Goal: Task Accomplishment & Management: Use online tool/utility

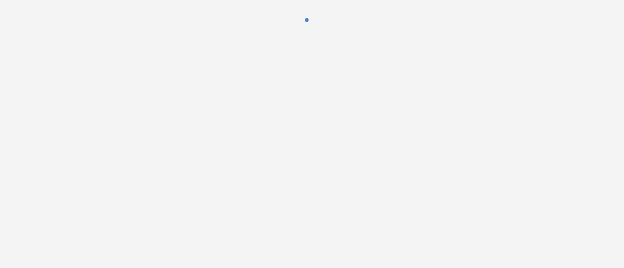
click at [142, 73] on div at bounding box center [312, 134] width 624 height 268
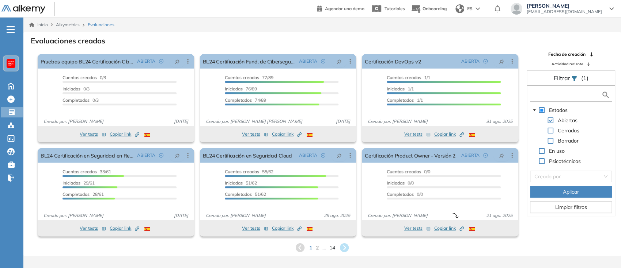
click at [576, 98] on input "text" at bounding box center [567, 95] width 70 height 8
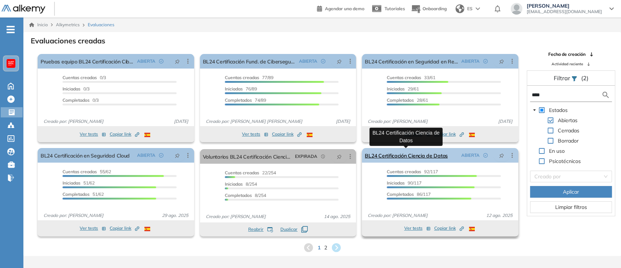
type input "****"
click at [407, 151] on link "BL24 Certificación Ciencia de Datos" at bounding box center [406, 155] width 83 height 15
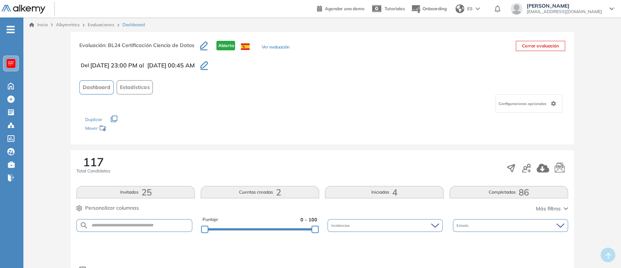
click at [157, 221] on form at bounding box center [133, 226] width 115 height 13
click at [147, 229] on form at bounding box center [133, 226] width 115 height 13
click at [126, 224] on input "text" at bounding box center [139, 225] width 103 height 5
paste input "**********"
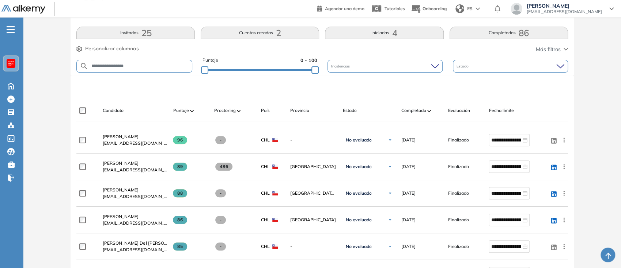
type input "**********"
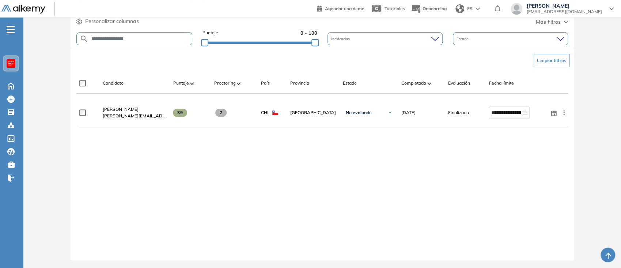
scroll to position [186, 0]
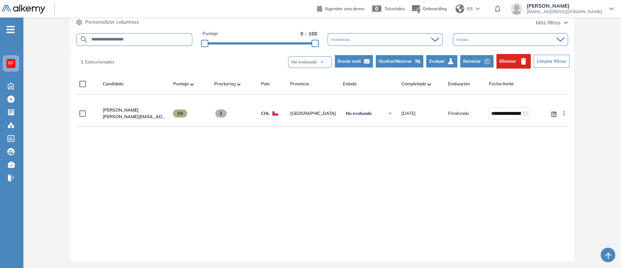
click at [469, 58] on span "Reiniciar" at bounding box center [472, 61] width 18 height 7
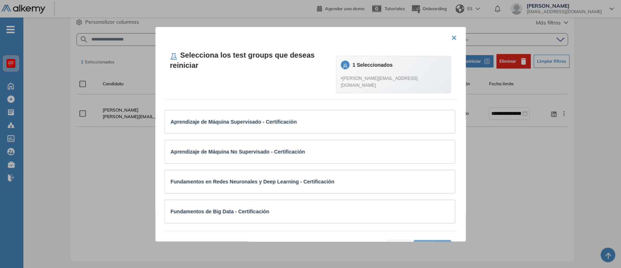
scroll to position [0, 0]
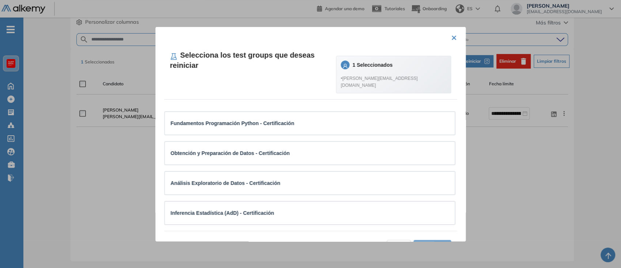
click at [451, 38] on button "×" at bounding box center [454, 37] width 6 height 14
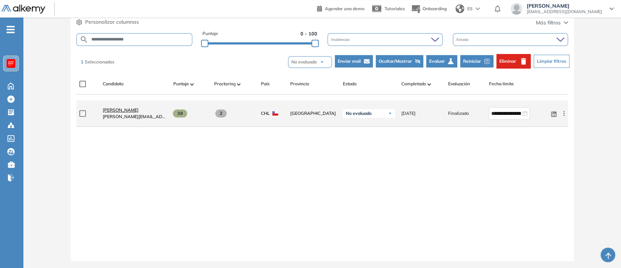
click at [124, 107] on span "[PERSON_NAME]" at bounding box center [121, 109] width 36 height 5
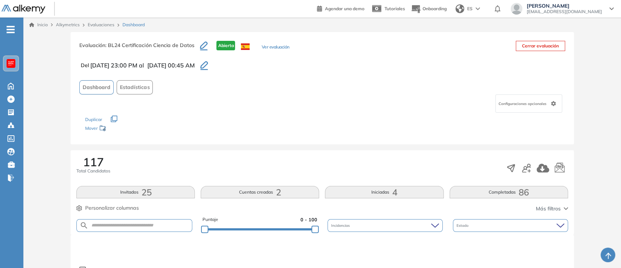
scroll to position [146, 0]
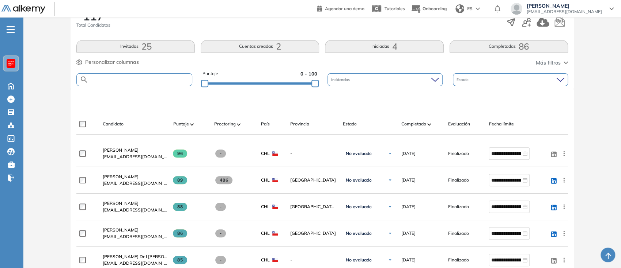
click at [137, 79] on input "text" at bounding box center [139, 79] width 103 height 5
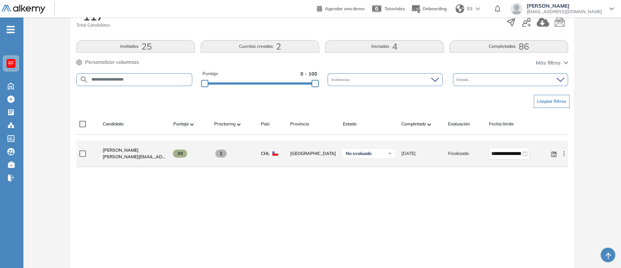
click at [86, 155] on label at bounding box center [85, 154] width 12 height 7
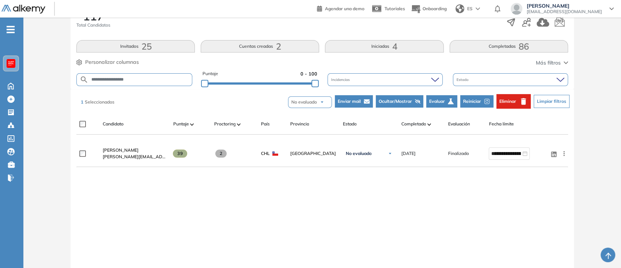
click at [478, 98] on span "Reiniciar" at bounding box center [472, 101] width 18 height 7
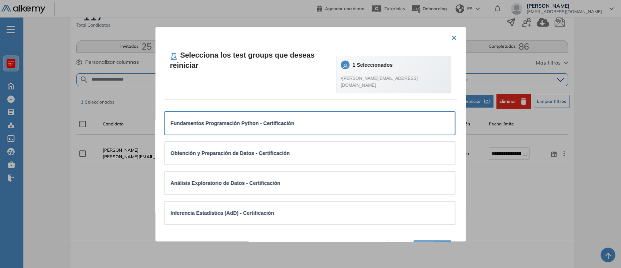
click at [278, 127] on div "Fundamentos Programación Python - Certificación" at bounding box center [310, 123] width 290 height 23
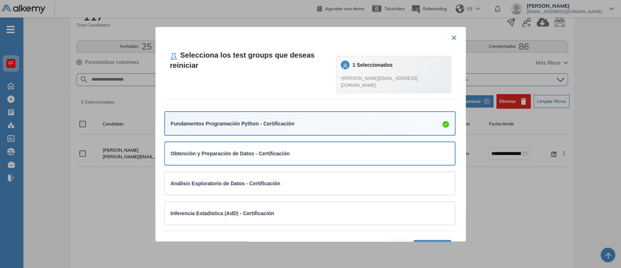
click at [288, 151] on div "Obtención y Preparación de Datos - Certificación" at bounding box center [310, 153] width 278 height 11
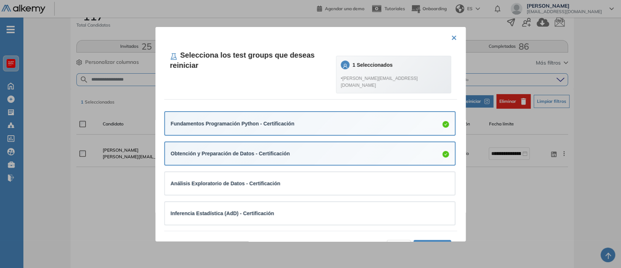
scroll to position [122, 0]
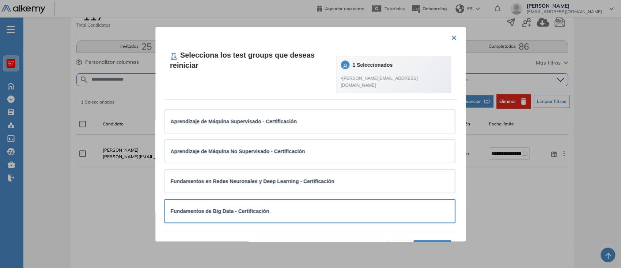
click at [280, 207] on div "Fundamentos de Big Data - Certificación" at bounding box center [310, 211] width 278 height 8
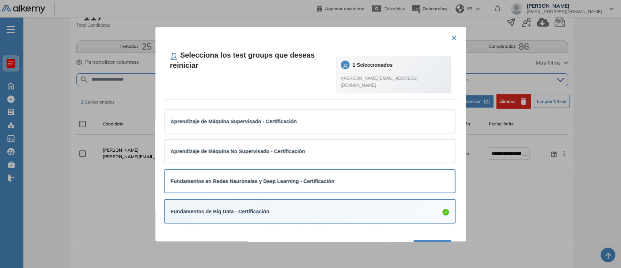
click at [307, 179] on strong "Fundamentos en Redes Neuronales y Deep Learning - Certificación" at bounding box center [253, 182] width 164 height 6
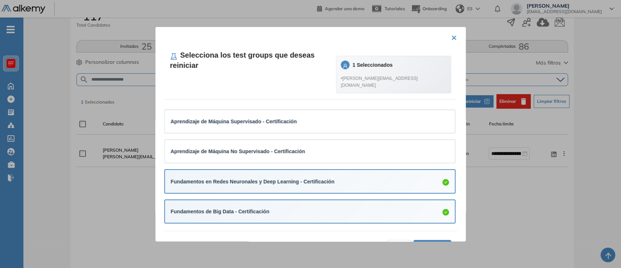
scroll to position [122, 0]
click at [433, 240] on button "Aceptar (4)" at bounding box center [432, 246] width 38 height 12
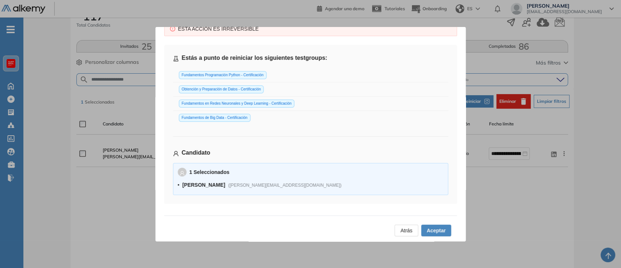
scroll to position [22, 0]
click at [442, 233] on span "Aceptar" at bounding box center [435, 231] width 19 height 8
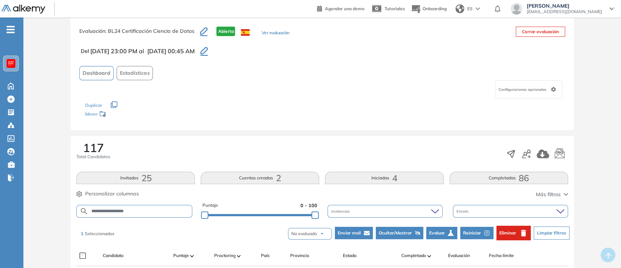
scroll to position [8, 0]
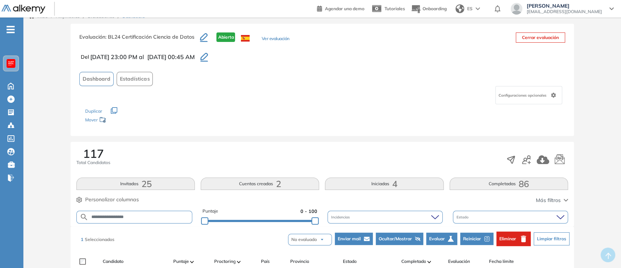
drag, startPoint x: 140, startPoint y: 214, endPoint x: 131, endPoint y: 218, distance: 10.3
click at [131, 218] on input "**********" at bounding box center [139, 217] width 103 height 5
drag, startPoint x: 131, startPoint y: 218, endPoint x: 17, endPoint y: 211, distance: 113.8
click at [17, 211] on div "Perfil Todos los espacios Todos los espacios Home Home Alkymetrics Alkymetrics …" at bounding box center [310, 220] width 621 height 457
type input "*****"
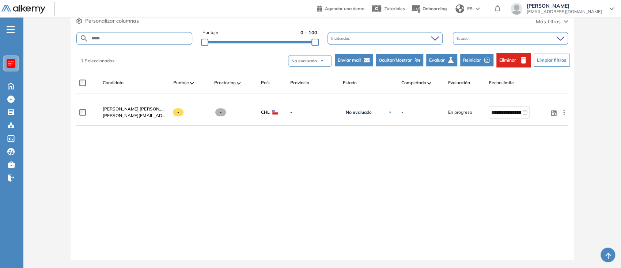
scroll to position [187, 0]
click at [482, 63] on button "Reiniciar" at bounding box center [476, 60] width 33 height 12
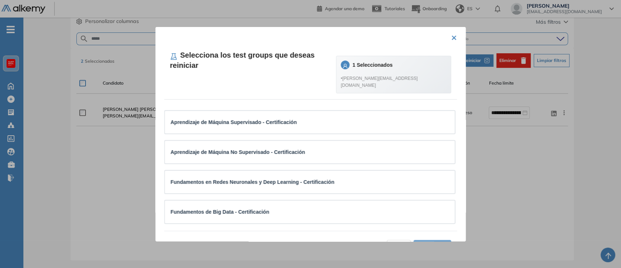
scroll to position [0, 0]
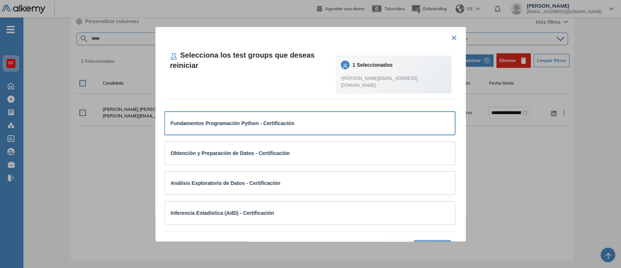
click at [353, 124] on div "Fundamentos Programación Python - Certificación" at bounding box center [310, 123] width 290 height 23
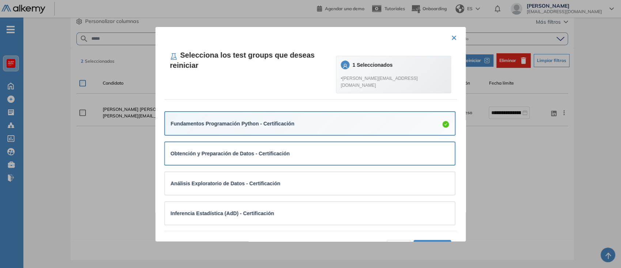
click at [346, 150] on div "Obtención y Preparación de Datos - Certificación" at bounding box center [310, 154] width 278 height 8
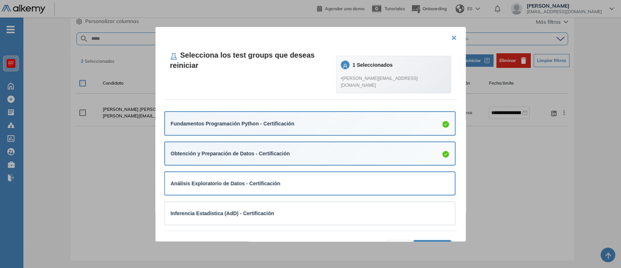
click at [349, 180] on div "Análisis Exploratorio de Datos - Certificación" at bounding box center [310, 184] width 278 height 8
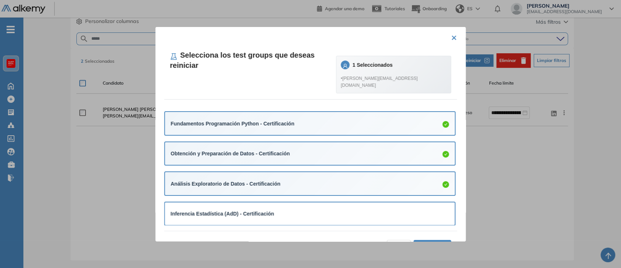
click at [353, 210] on div "Inferencia Estadística (AdD) - Certificación" at bounding box center [310, 214] width 278 height 8
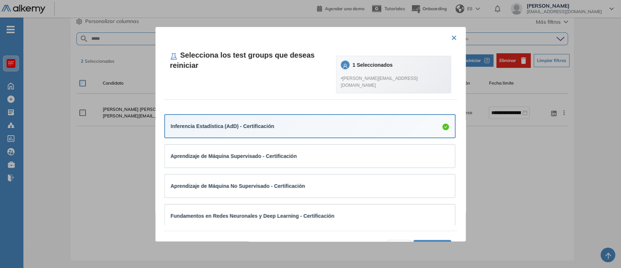
scroll to position [108, 0]
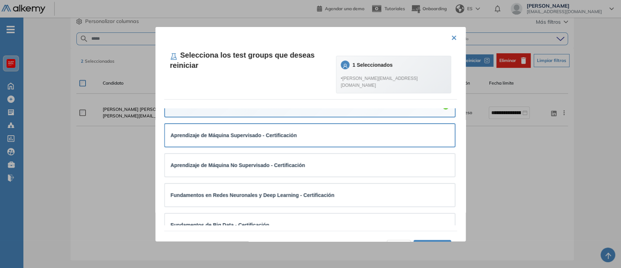
click at [309, 136] on div "Aprendizaje de Máquina Supervisado - Certificación" at bounding box center [310, 135] width 290 height 23
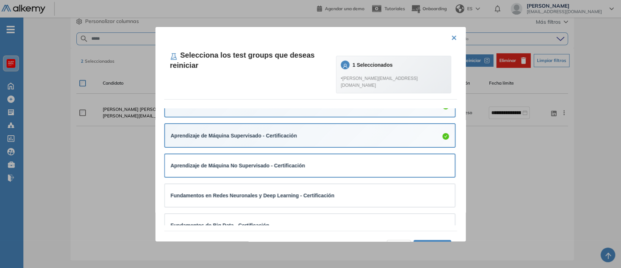
click at [315, 155] on div "Aprendizaje de Máquina No Supervisado - Certificación" at bounding box center [310, 166] width 290 height 23
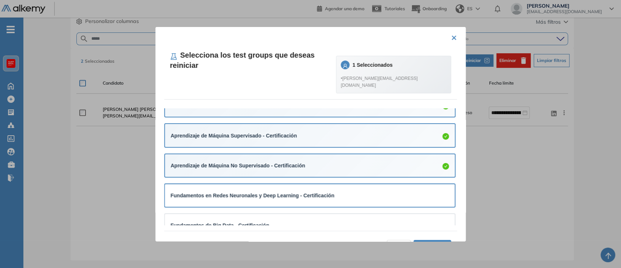
click at [325, 193] on strong "Fundamentos en Redes Neuronales y Deep Learning - Certificación" at bounding box center [253, 196] width 164 height 6
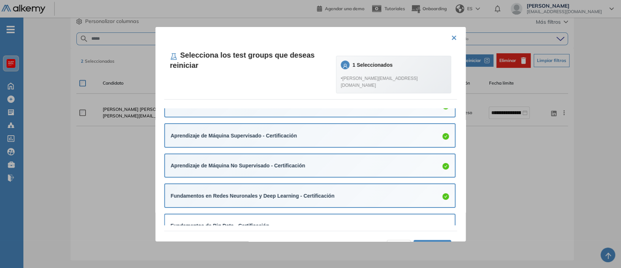
click at [335, 221] on div "Fundamentos de Big Data - Certificación" at bounding box center [310, 226] width 278 height 11
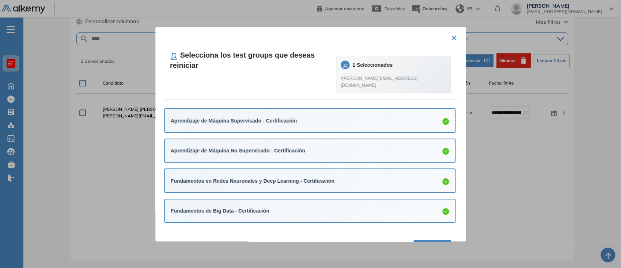
click at [420, 242] on span "Aceptar (8)" at bounding box center [432, 246] width 27 height 8
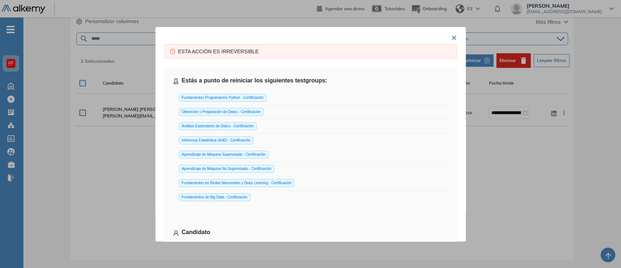
scroll to position [79, 0]
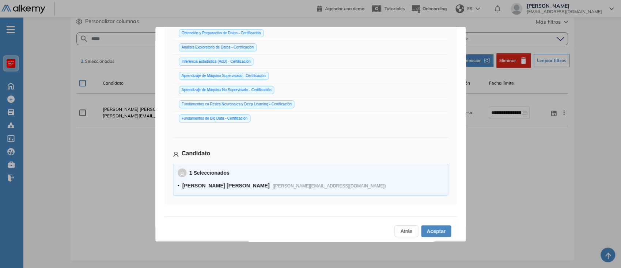
click at [433, 228] on span "Aceptar" at bounding box center [435, 232] width 19 height 8
